Goal: Task Accomplishment & Management: Use online tool/utility

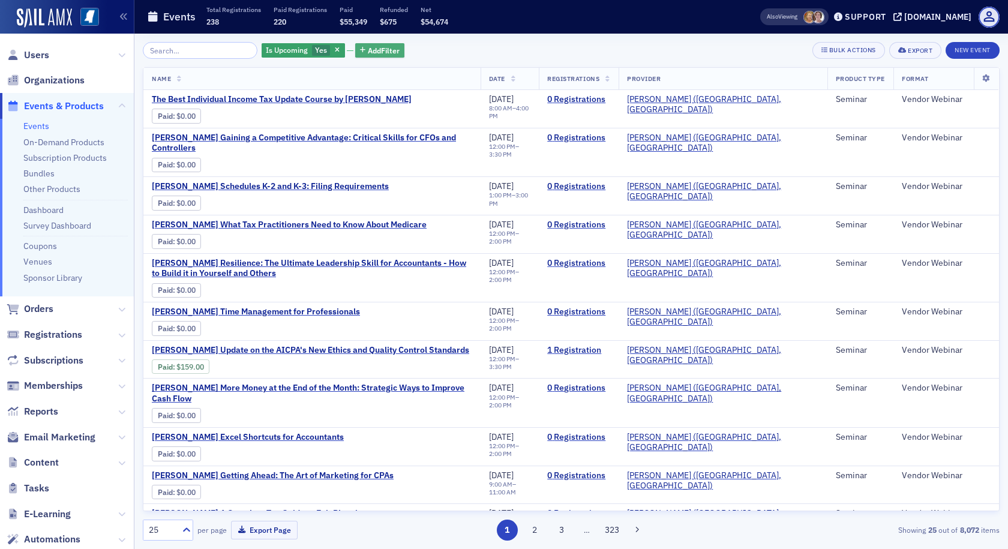
click at [371, 49] on span "Add Filter" at bounding box center [384, 50] width 32 height 11
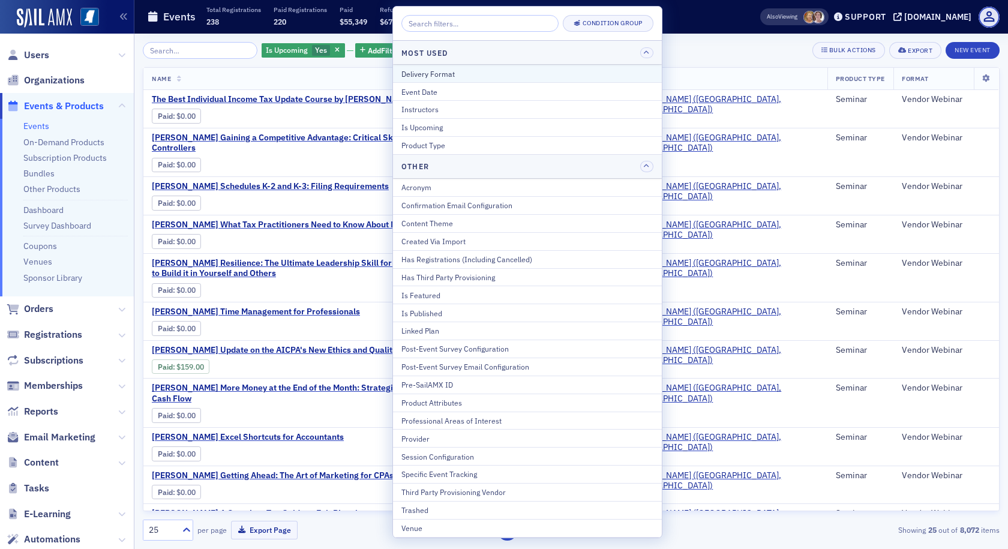
click at [409, 73] on div "Delivery Format" at bounding box center [527, 73] width 252 height 11
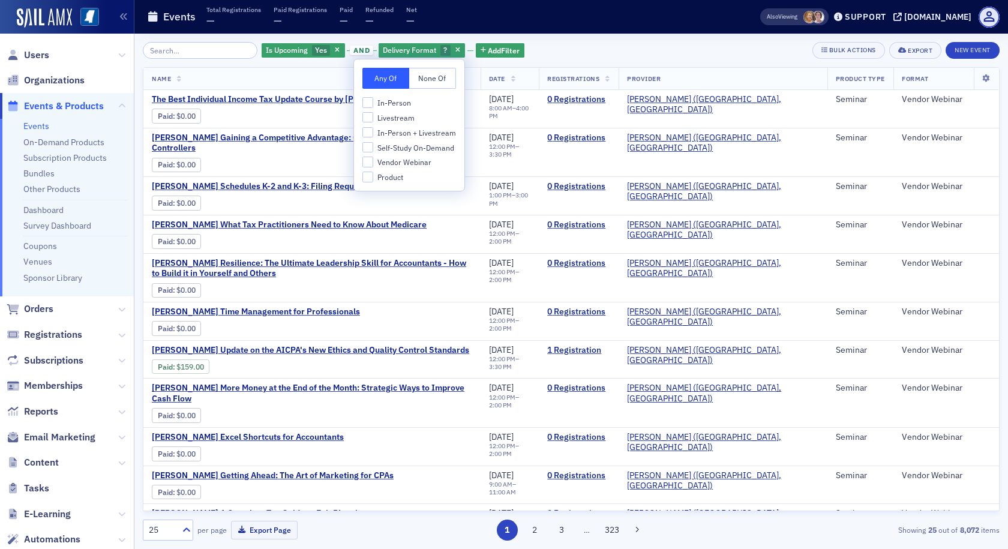
click at [395, 132] on span "In-Person + Livestream" at bounding box center [416, 133] width 79 height 10
click at [373, 132] on input "In-Person + Livestream" at bounding box center [367, 132] width 11 height 11
checkbox input "true"
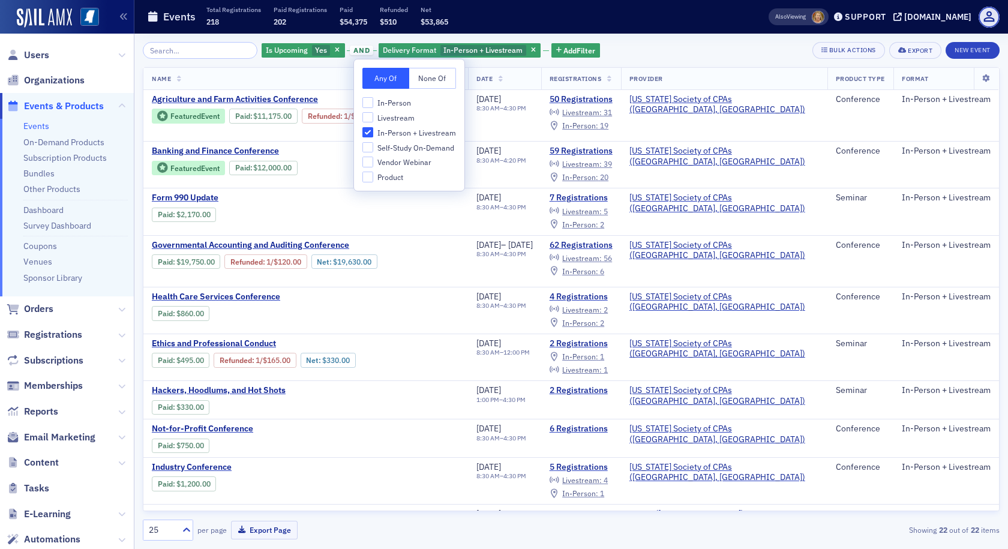
click at [328, 69] on th "Name" at bounding box center [305, 79] width 325 height 22
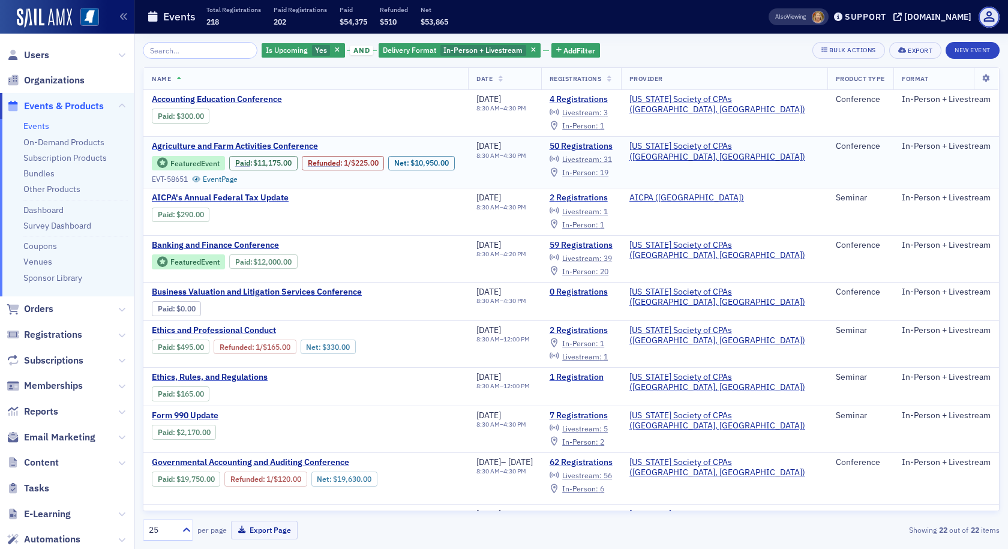
click at [260, 146] on span "Agriculture and Farm Activities Conference" at bounding box center [253, 146] width 202 height 11
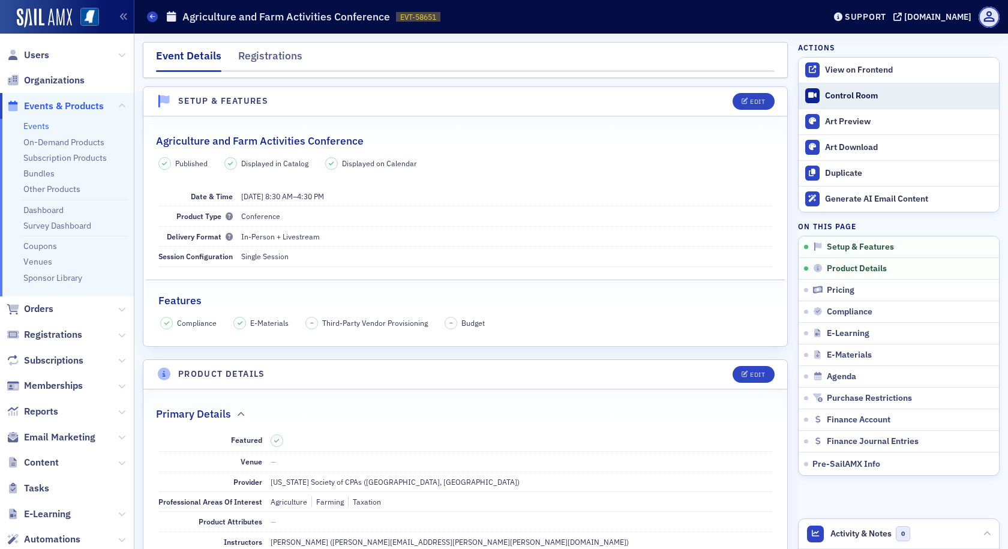
click at [825, 92] on div "Control Room" at bounding box center [909, 96] width 168 height 11
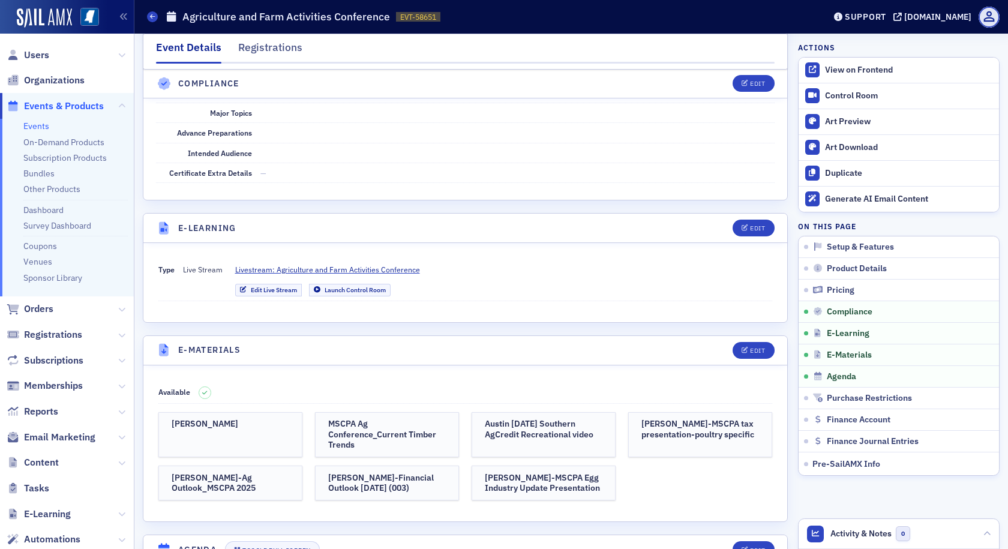
scroll to position [1560, 0]
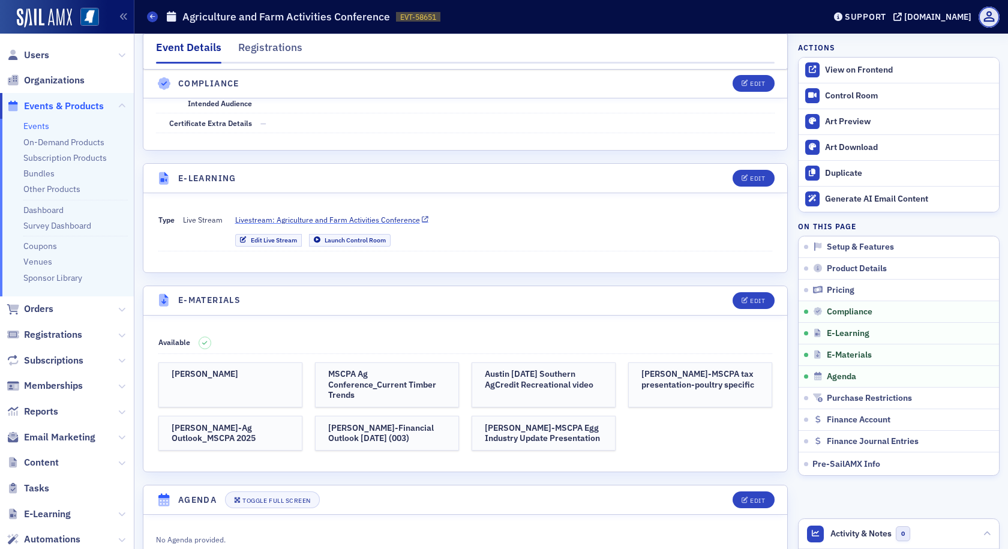
click at [341, 214] on span "Livestream: Agriculture and Farm Activities Conference" at bounding box center [327, 219] width 185 height 11
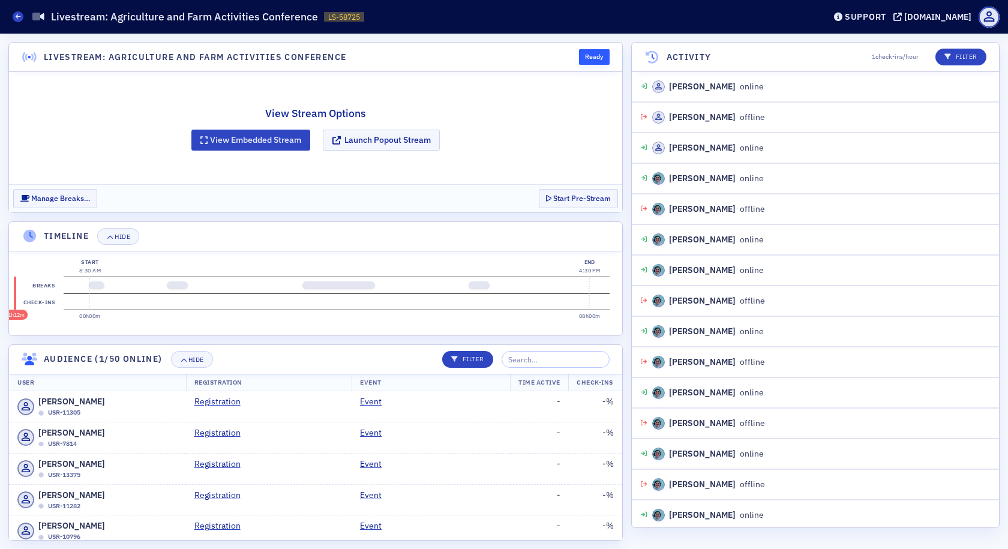
scroll to position [769, 0]
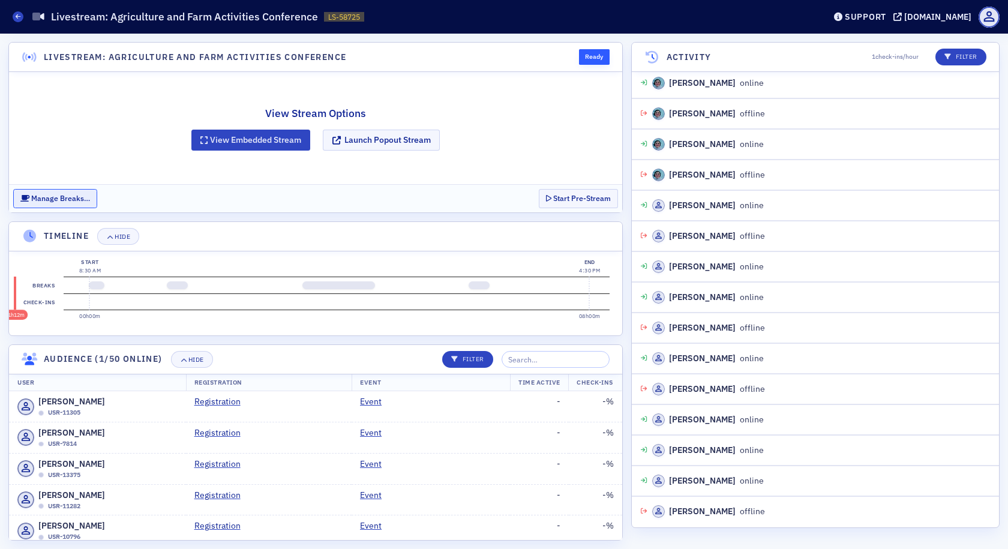
click at [75, 194] on button "Manage Breaks…" at bounding box center [55, 198] width 84 height 19
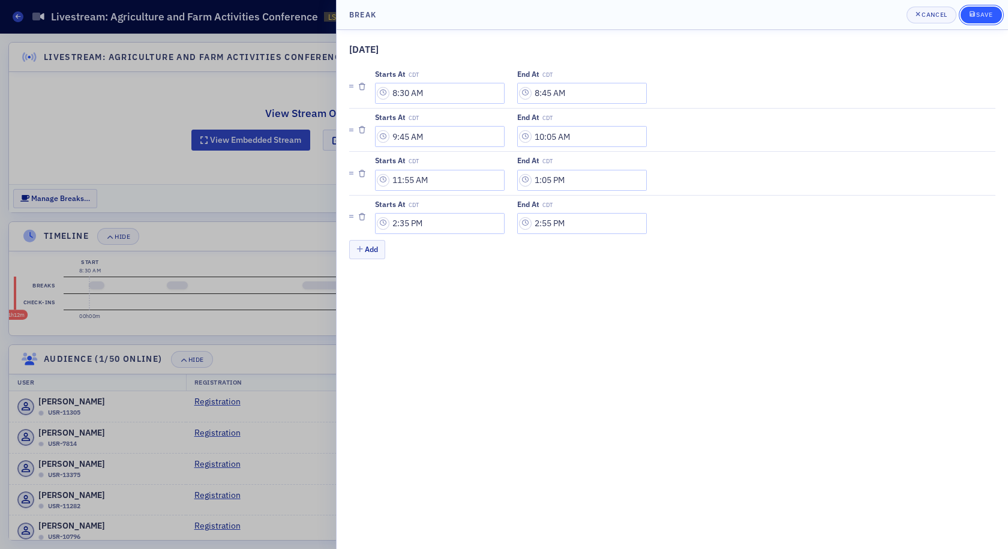
click at [976, 14] on div "Save" at bounding box center [984, 14] width 16 height 7
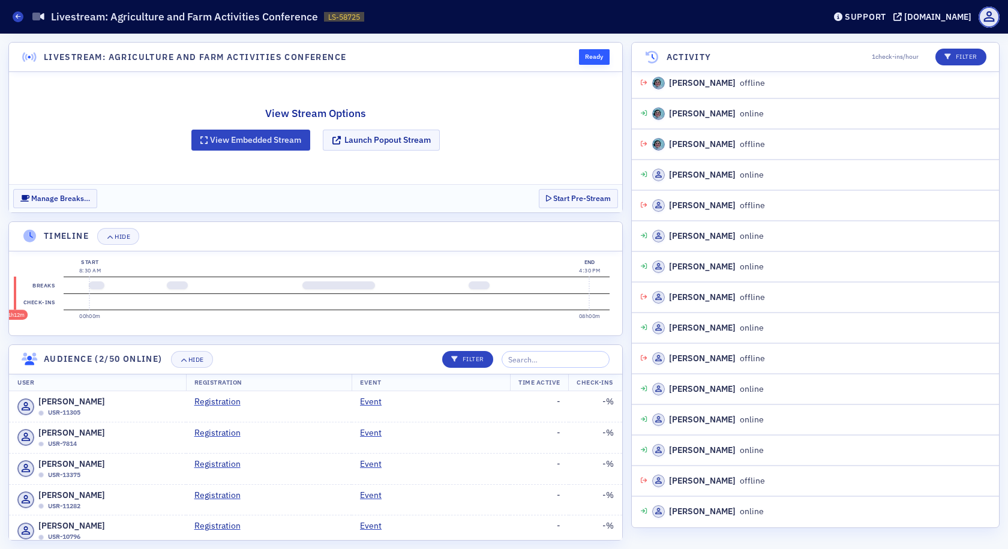
scroll to position [830, 0]
click at [379, 144] on button "Launch Popout Stream" at bounding box center [381, 140] width 117 height 21
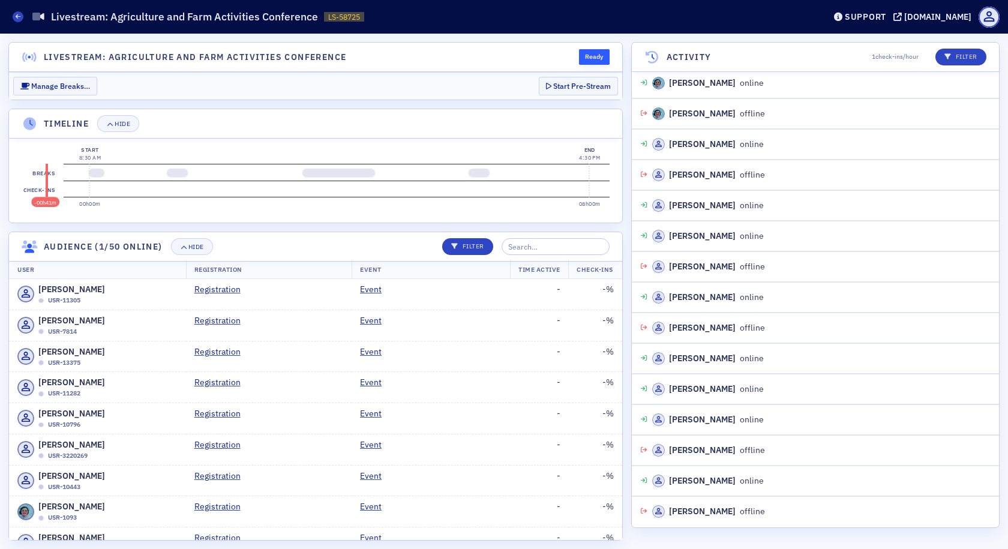
scroll to position [861, 0]
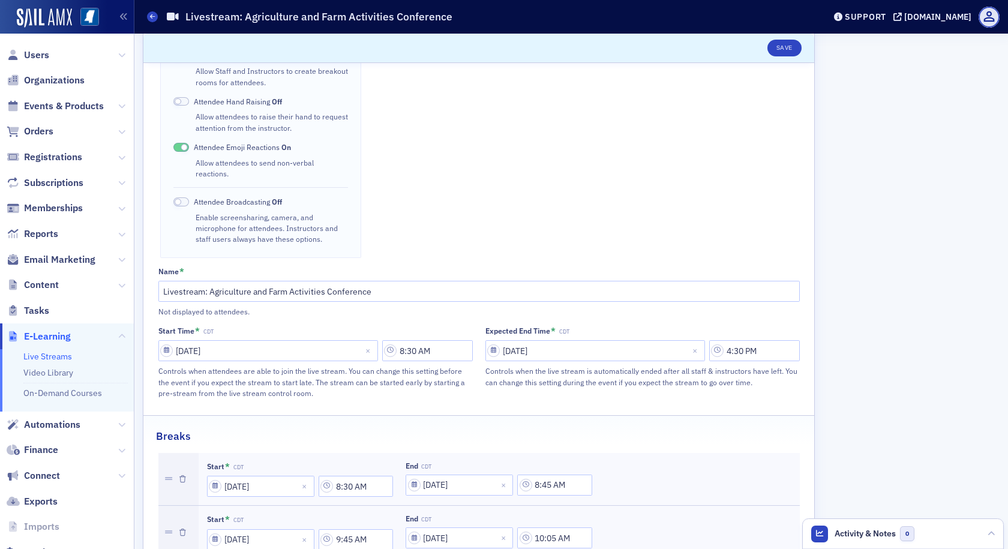
scroll to position [382, 0]
